Goal: Information Seeking & Learning: Learn about a topic

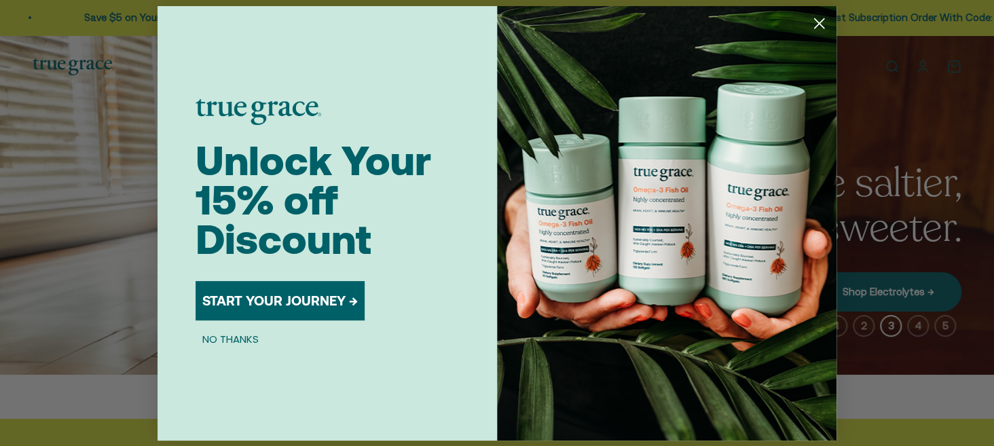
click at [819, 22] on circle "Close dialog" at bounding box center [819, 23] width 22 height 22
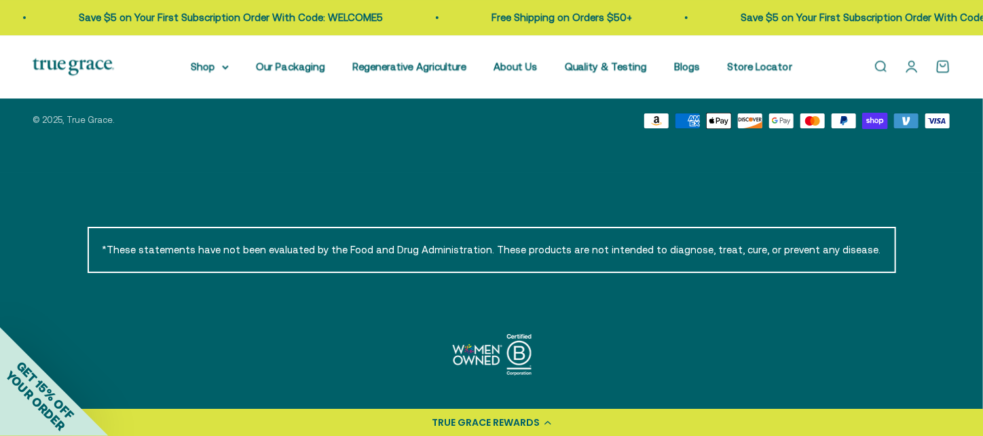
scroll to position [4971, 0]
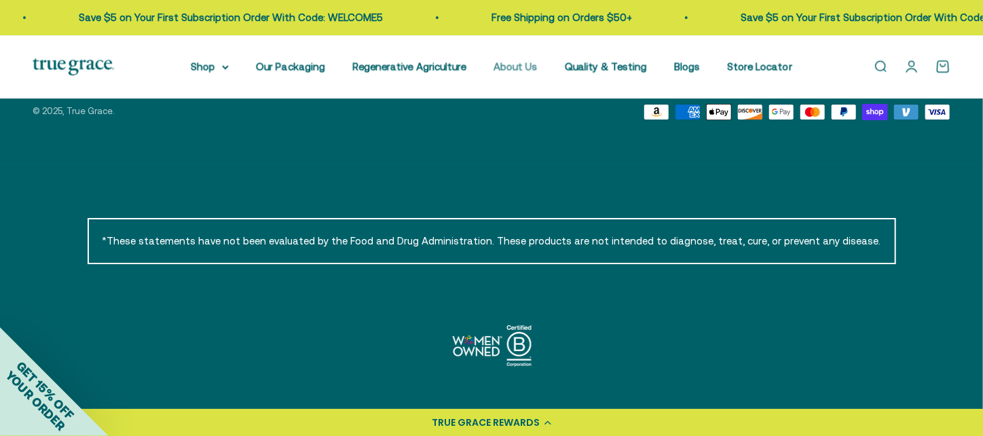
click at [517, 67] on link "About Us" at bounding box center [515, 66] width 44 height 12
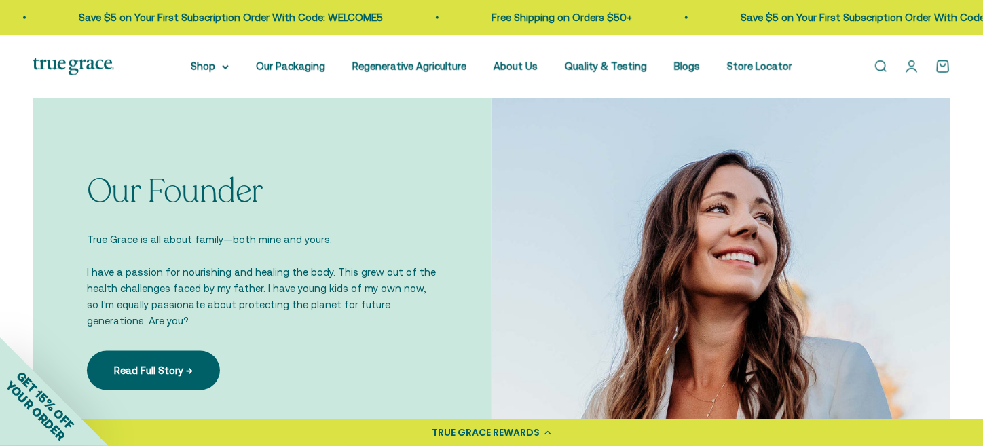
scroll to position [882, 0]
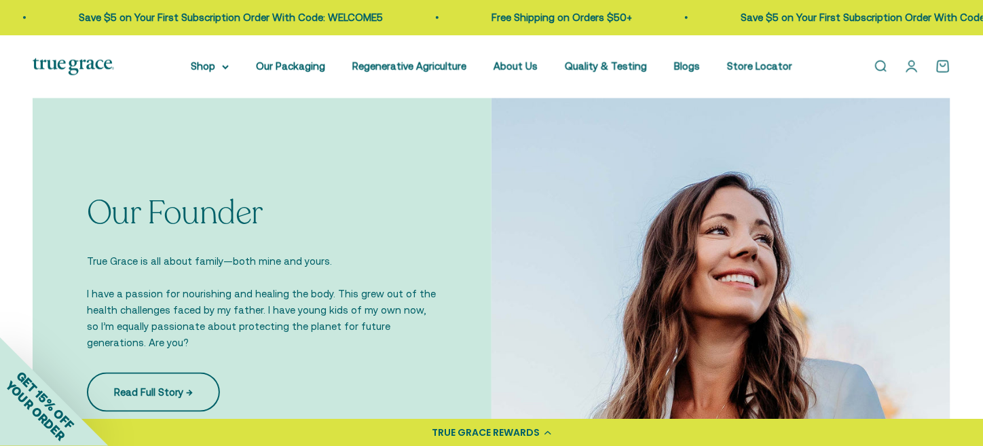
click at [160, 387] on link "Read Full Story →" at bounding box center [153, 392] width 133 height 39
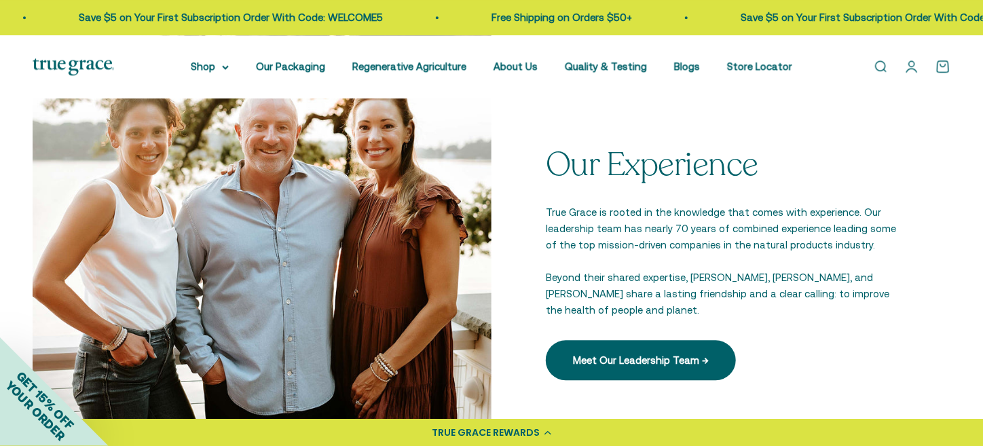
scroll to position [1895, 0]
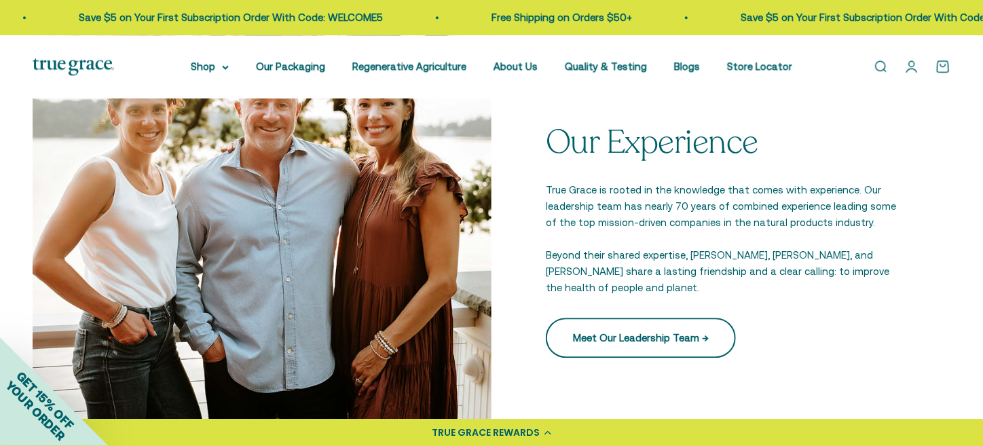
click at [650, 328] on link "Meet Our Leadership Team →" at bounding box center [641, 337] width 190 height 39
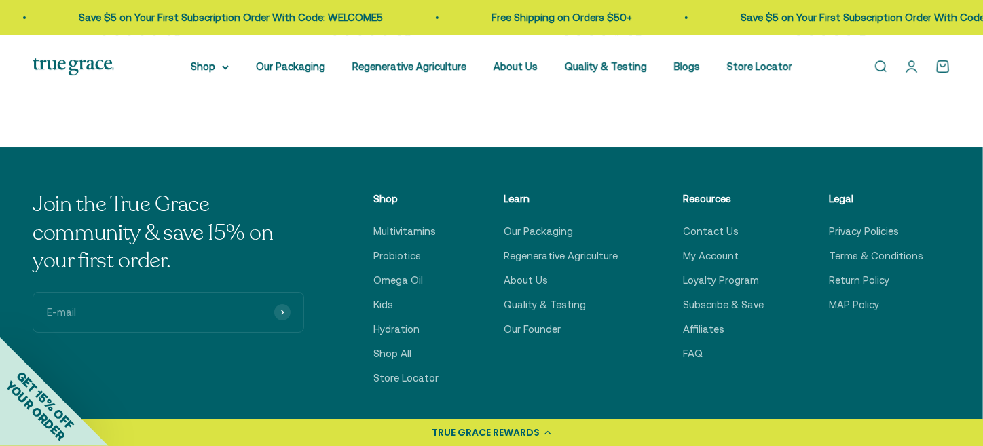
scroll to position [2376, 0]
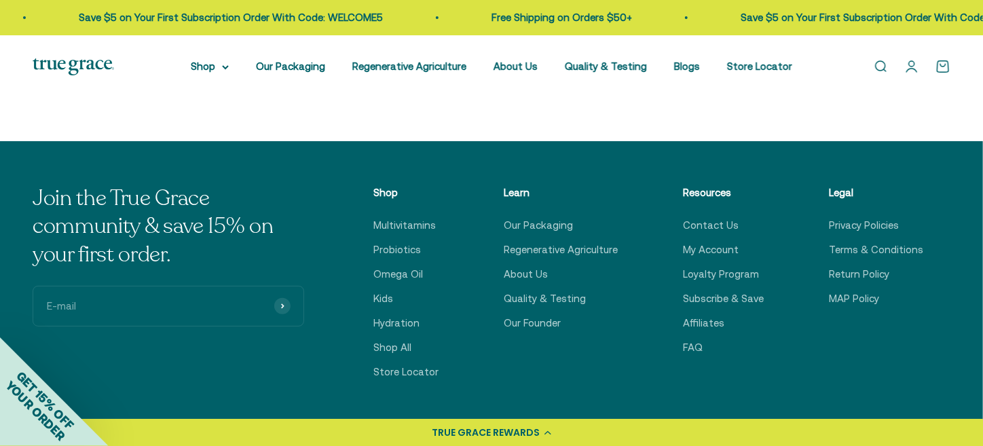
scroll to position [2647, 0]
